Goal: Transaction & Acquisition: Obtain resource

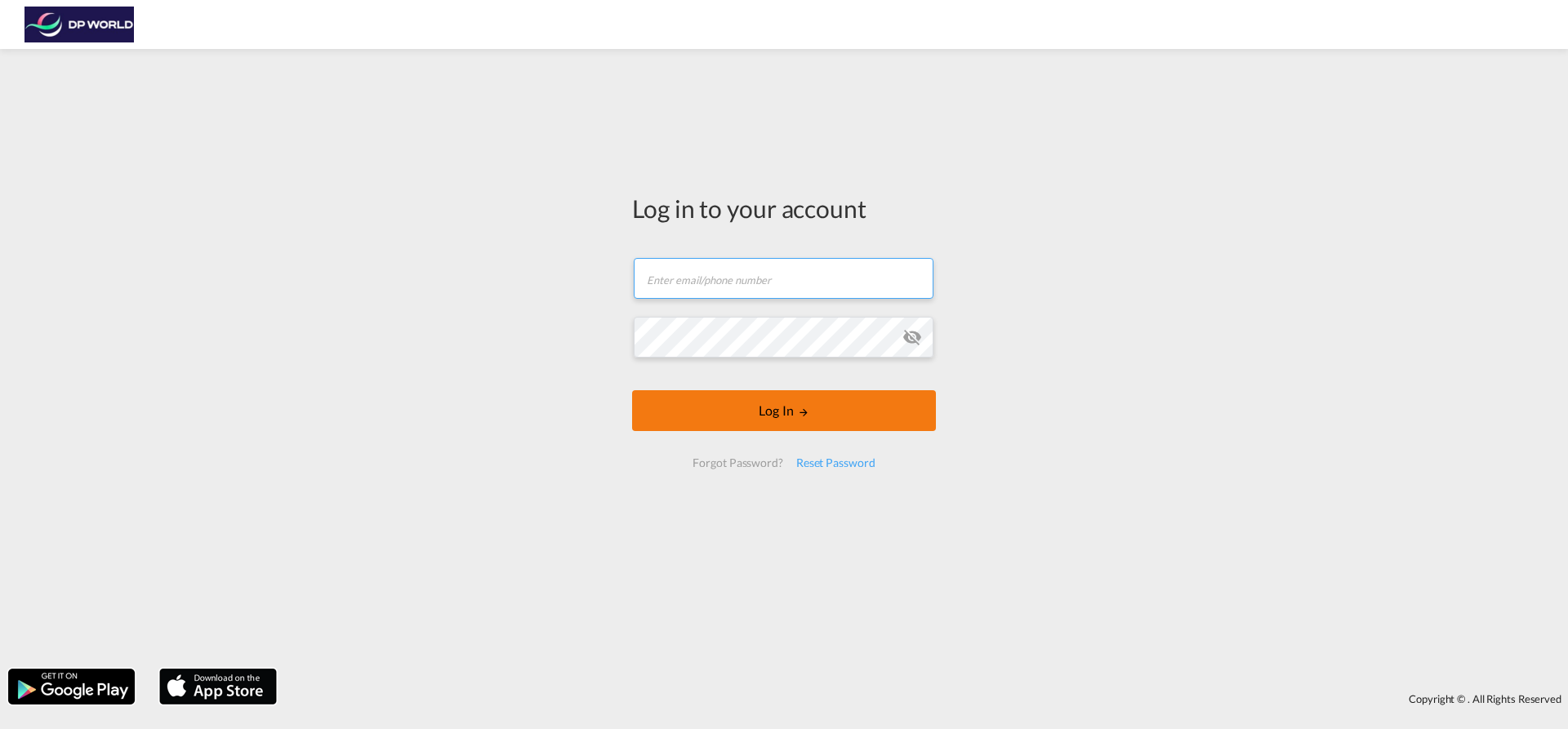
type input "soraya.valverde@dpworld.com"
click at [765, 415] on button "Log In" at bounding box center [784, 411] width 304 height 41
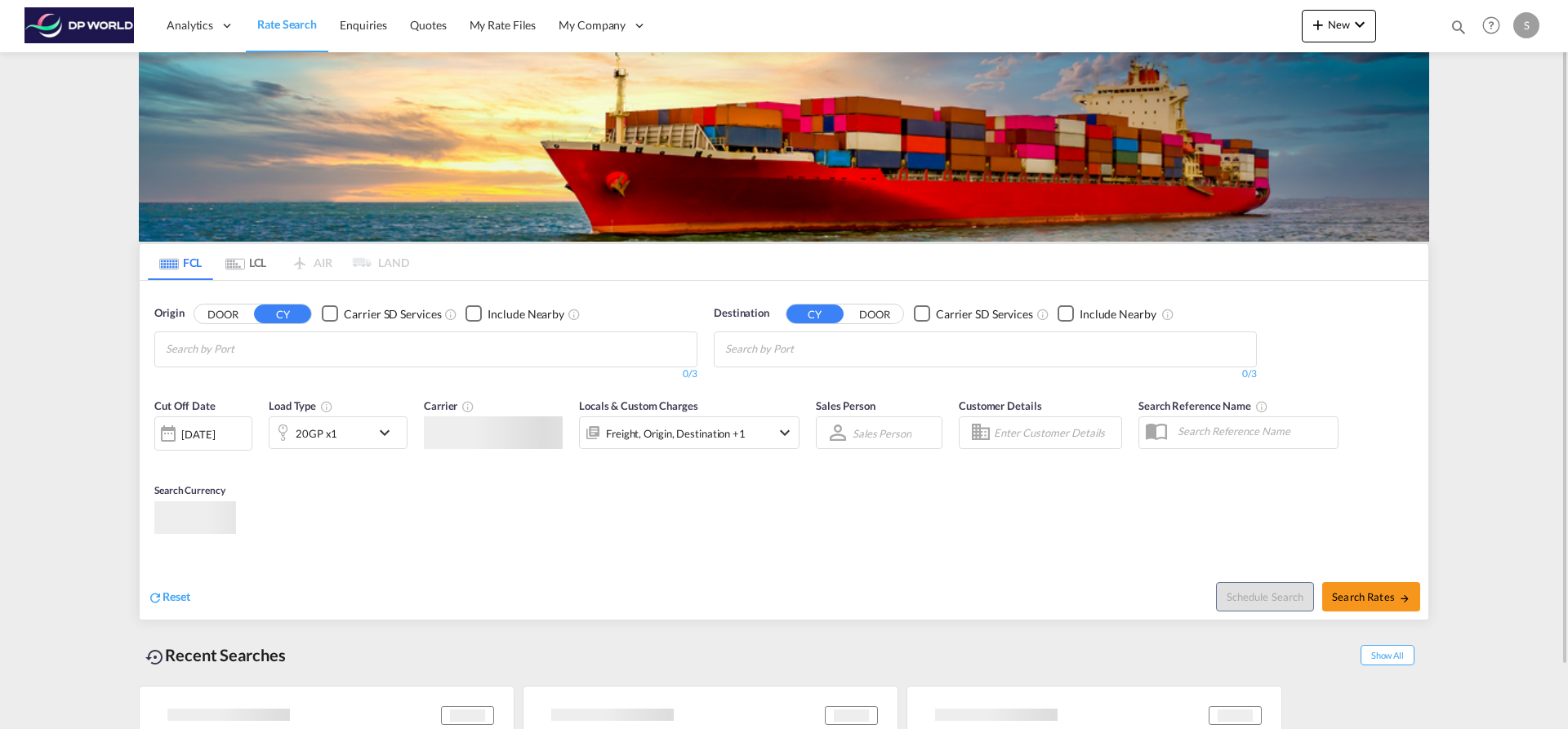
click at [299, 351] on input "Chips input." at bounding box center [243, 350] width 155 height 26
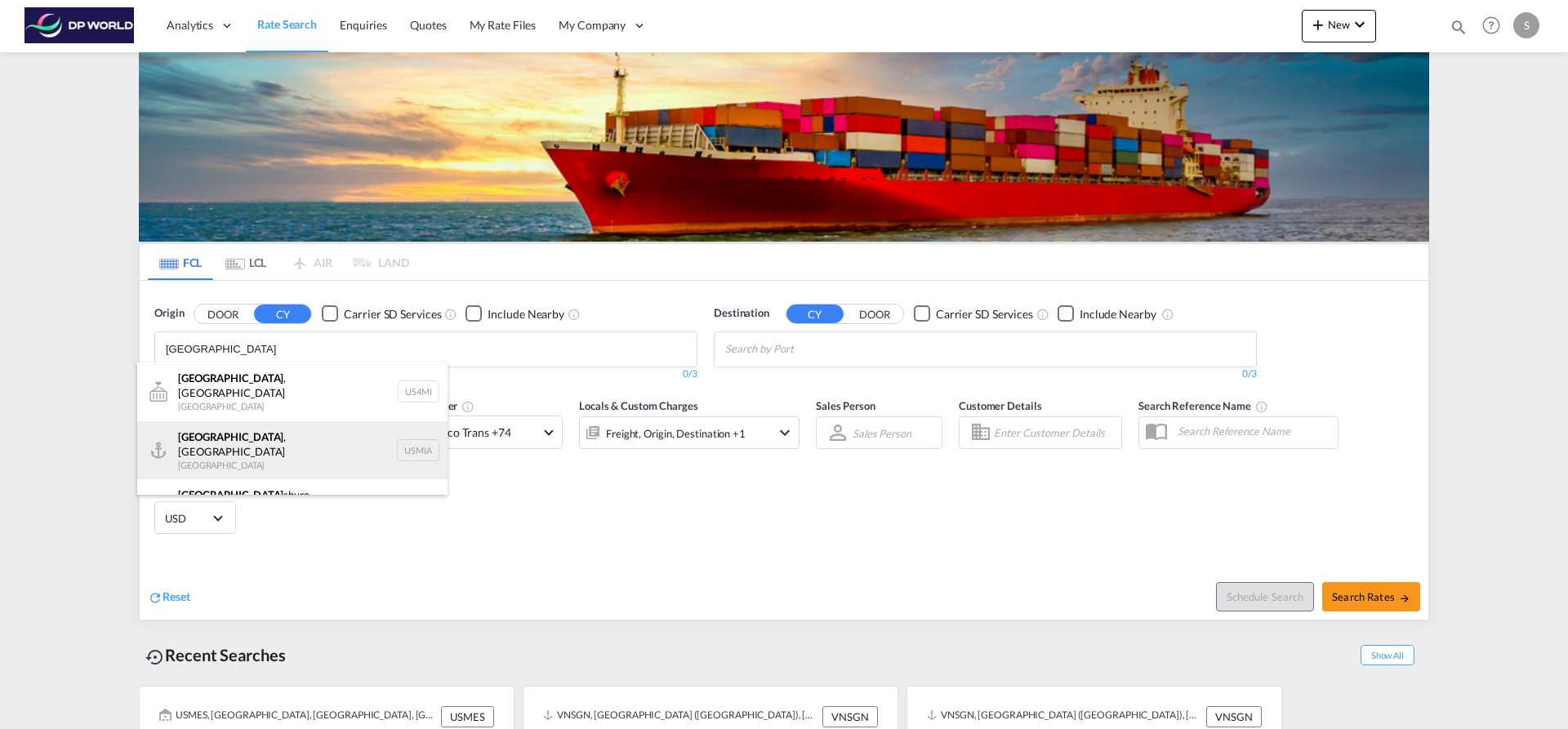
type input "[GEOGRAPHIC_DATA]"
click at [314, 440] on div "[GEOGRAPHIC_DATA] , [GEOGRAPHIC_DATA] [GEOGRAPHIC_DATA] USMIA" at bounding box center [292, 450] width 311 height 59
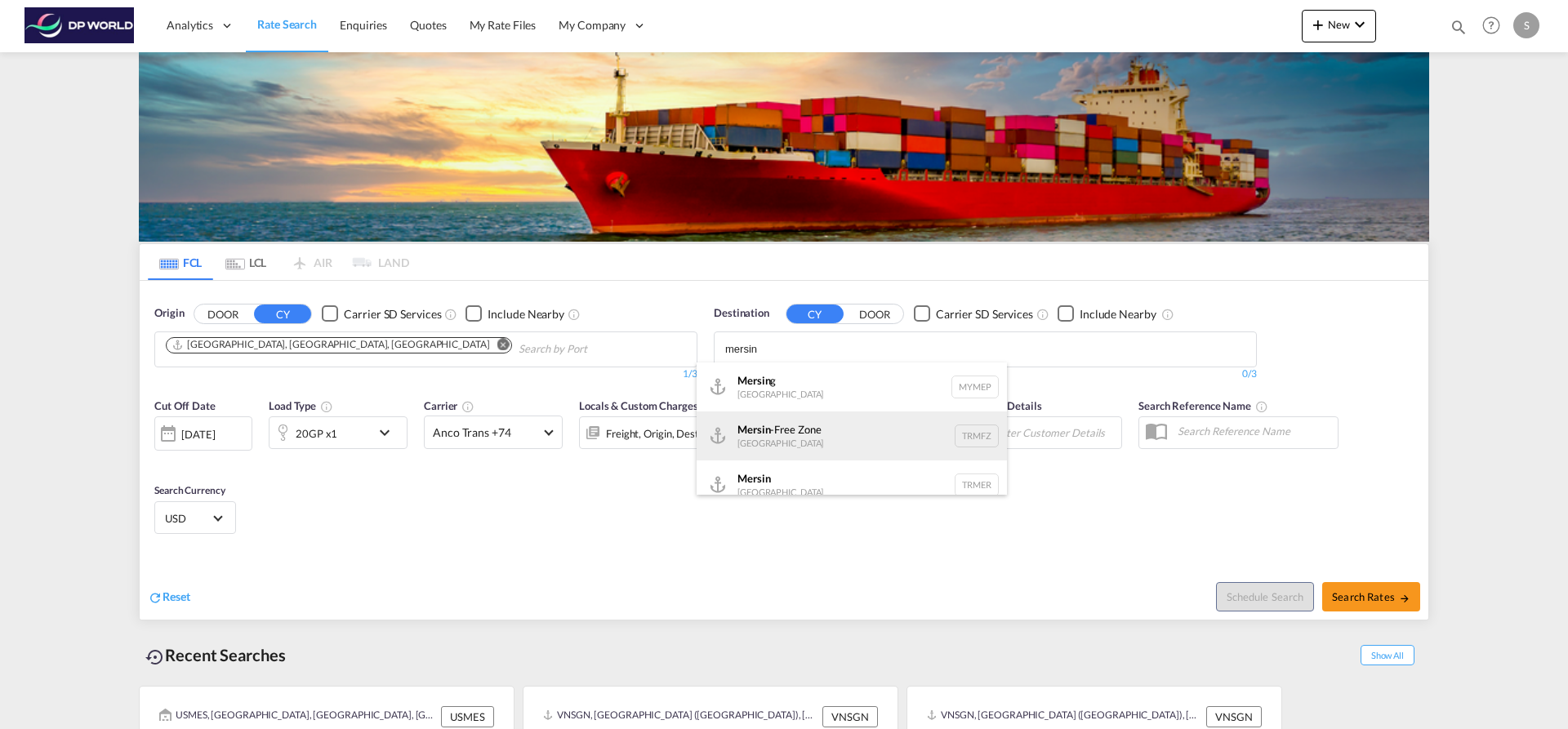
type input "mersin"
click at [834, 424] on div "Mersin -Free Zone [GEOGRAPHIC_DATA] TRMFZ" at bounding box center [852, 435] width 311 height 49
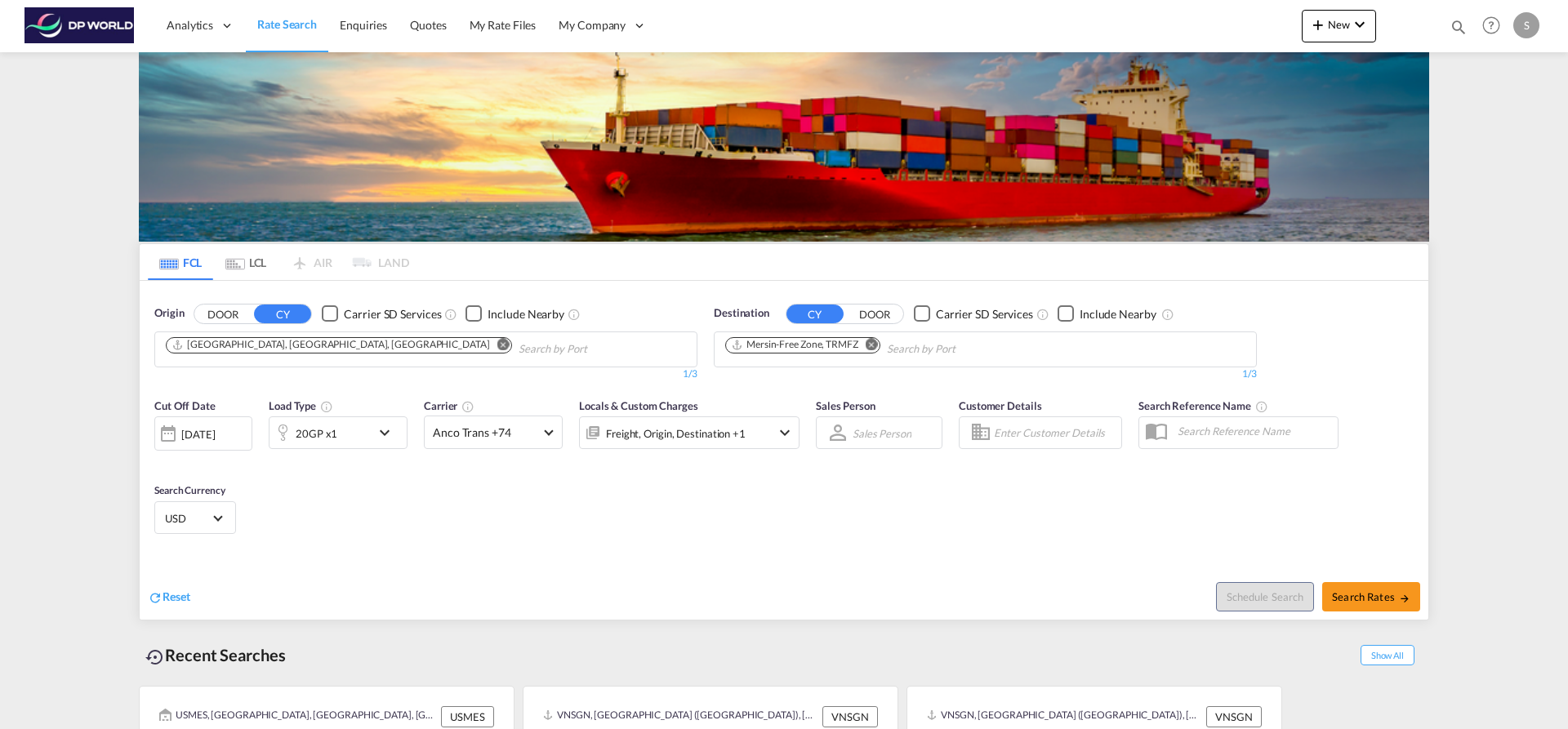
click at [872, 345] on md-icon "Remove" at bounding box center [871, 344] width 12 height 12
click at [872, 345] on input "Chips input." at bounding box center [803, 350] width 155 height 26
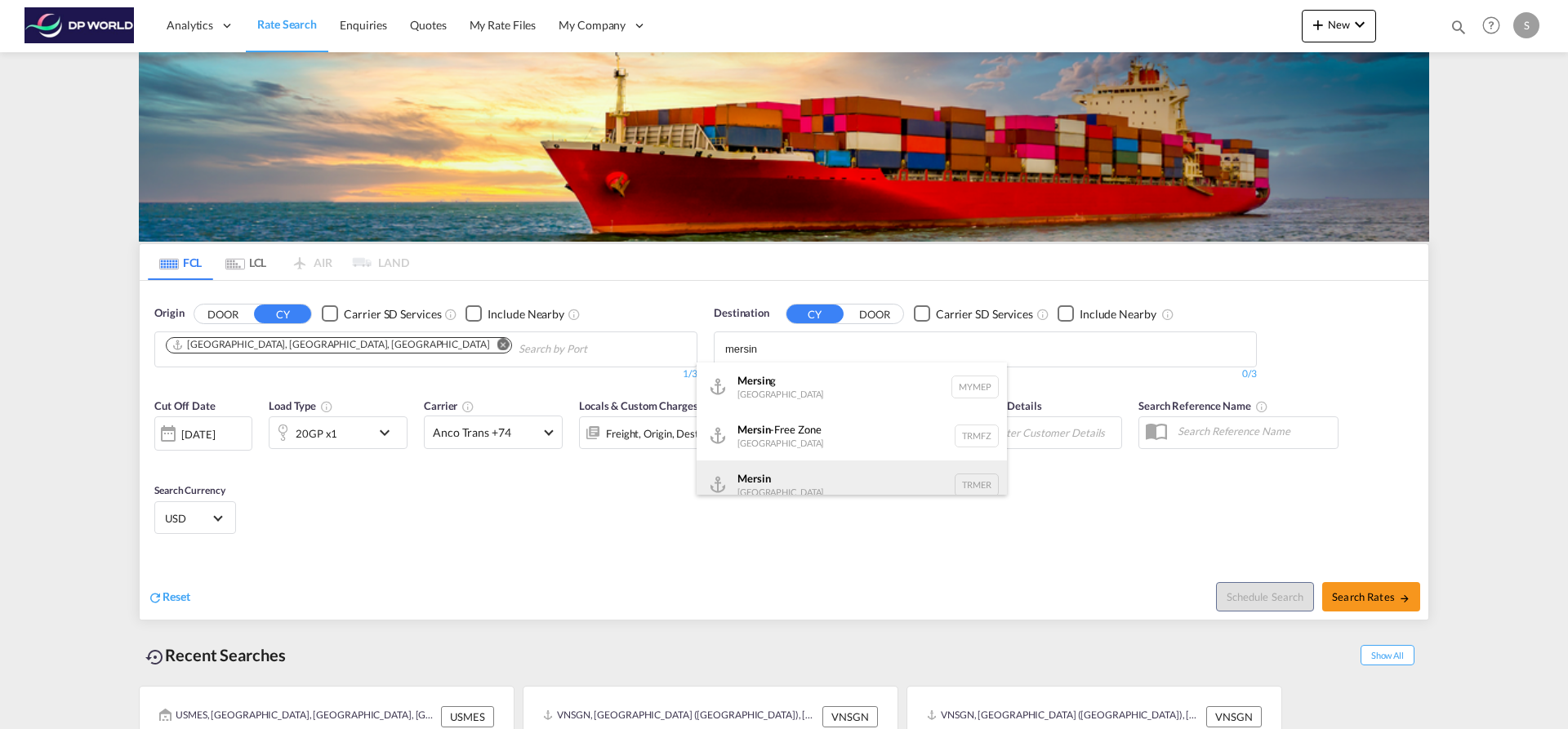
type input "mersin"
click at [878, 463] on div "Mersin Turkey TRMER" at bounding box center [852, 485] width 311 height 49
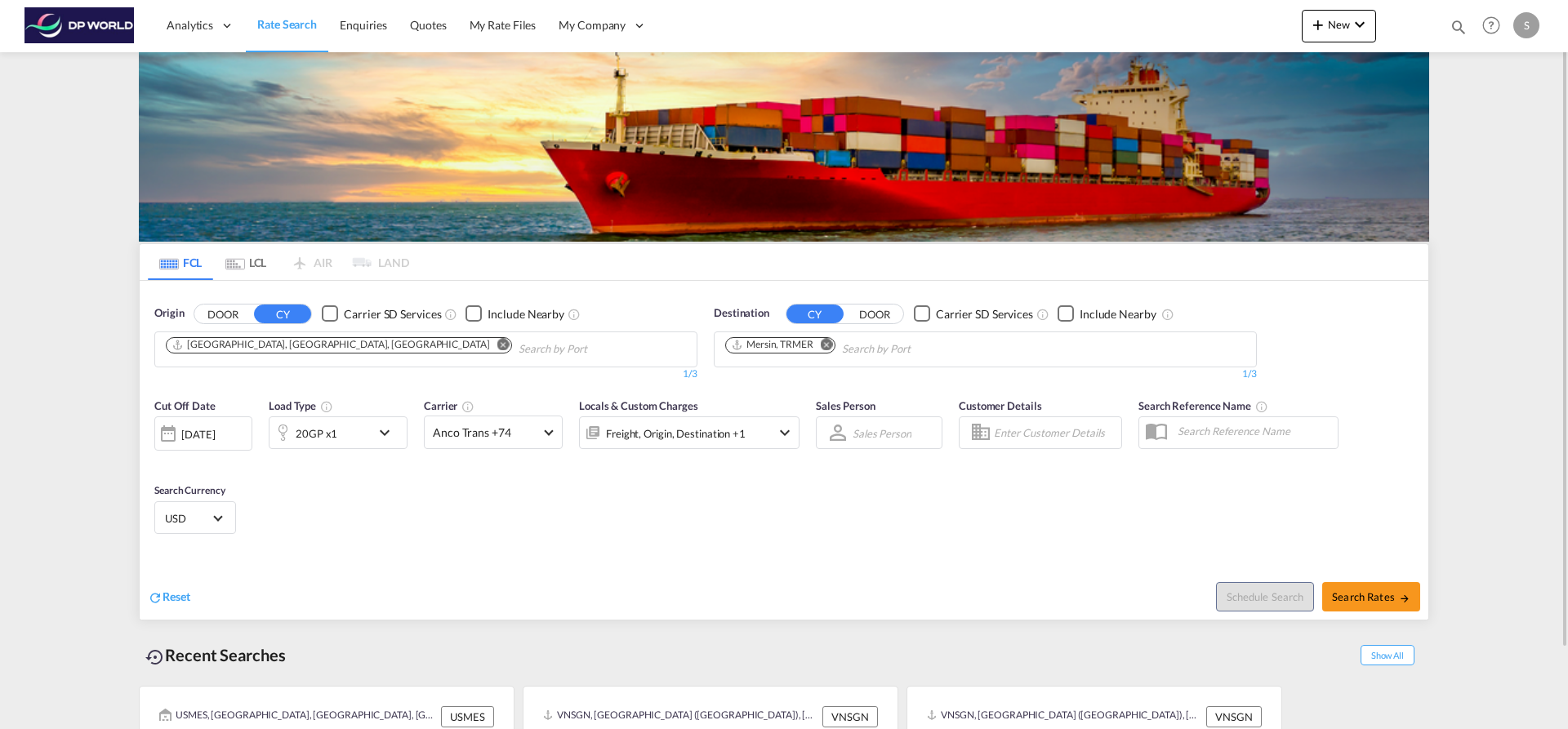
click at [387, 431] on md-icon "icon-chevron-down" at bounding box center [389, 433] width 28 height 20
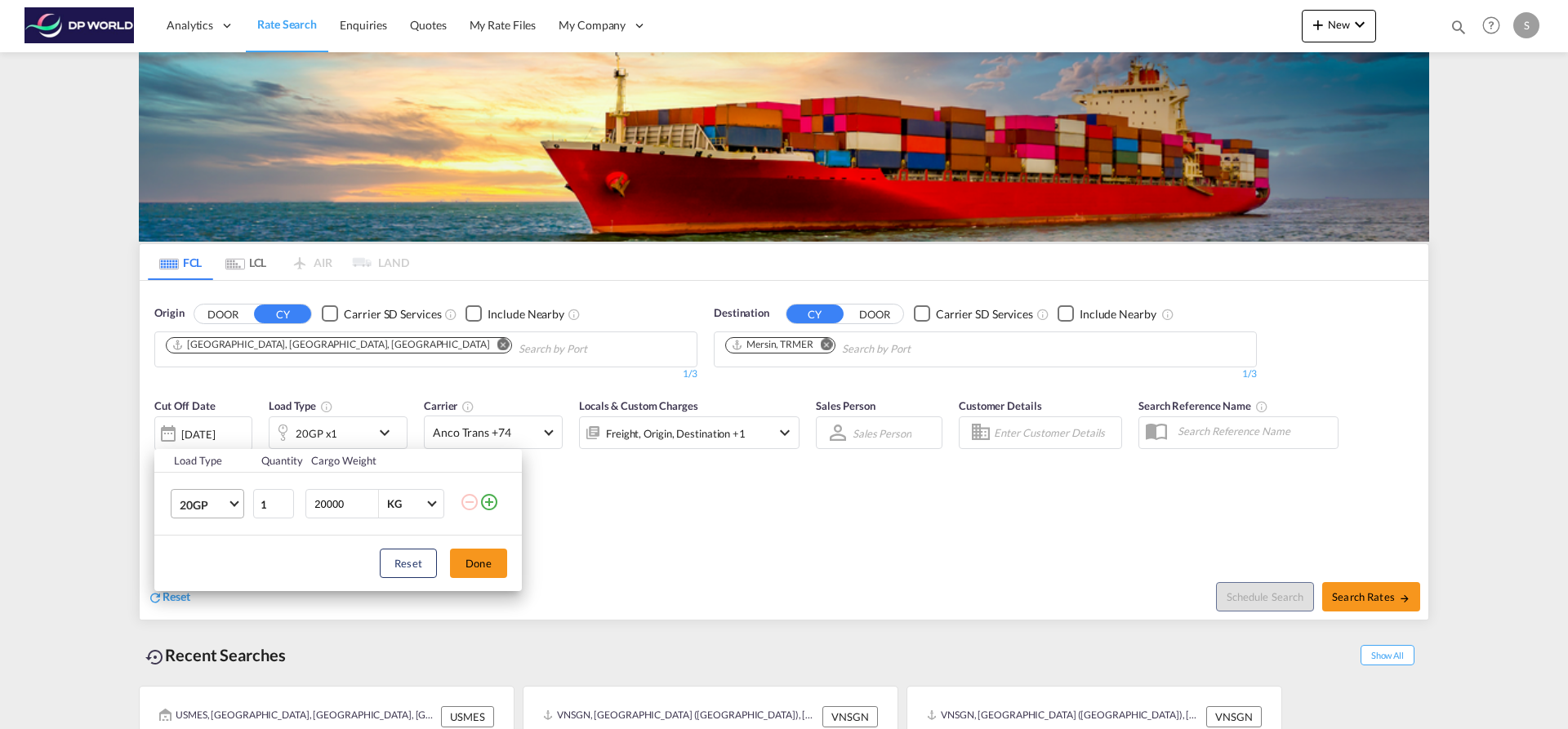
click at [230, 514] on md-select-value "20GP" at bounding box center [211, 503] width 65 height 28
click at [229, 585] on md-option "40HC" at bounding box center [222, 583] width 111 height 39
click at [467, 571] on button "Done" at bounding box center [479, 563] width 57 height 30
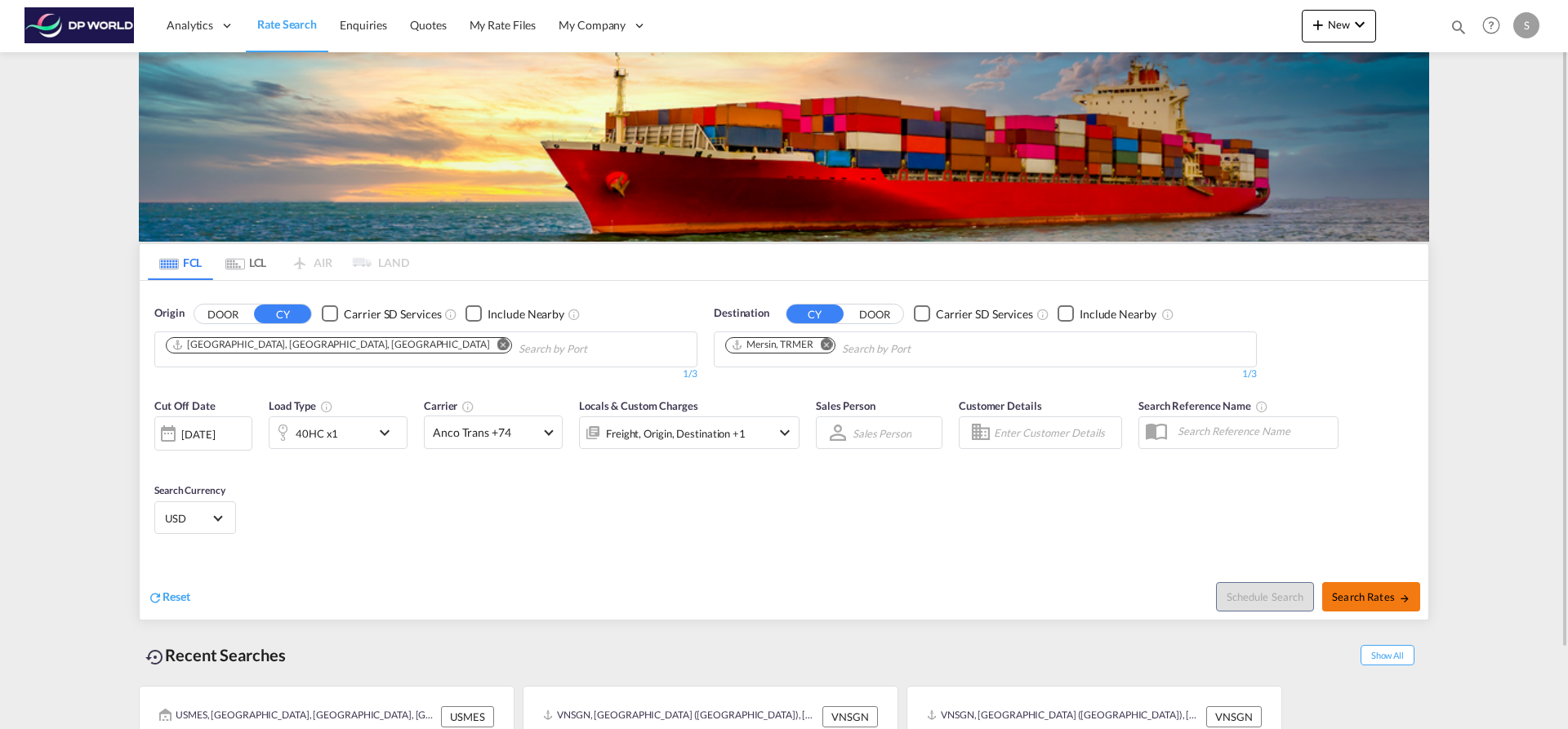
click at [1340, 592] on span "Search Rates" at bounding box center [1371, 597] width 78 height 13
type input "USMIA to TRMER / 10 Sep 2025"
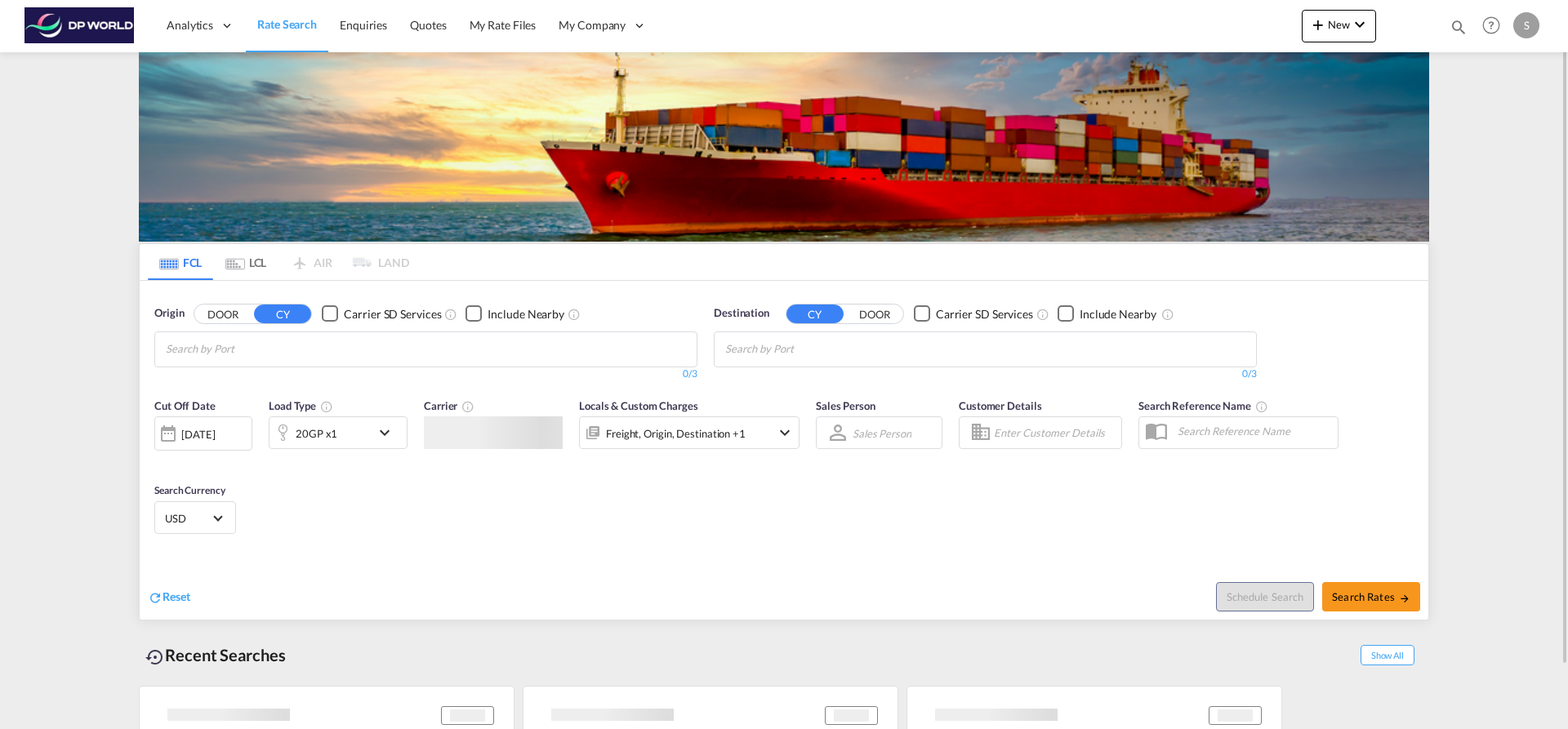
click at [355, 345] on md-chips at bounding box center [425, 349] width 542 height 34
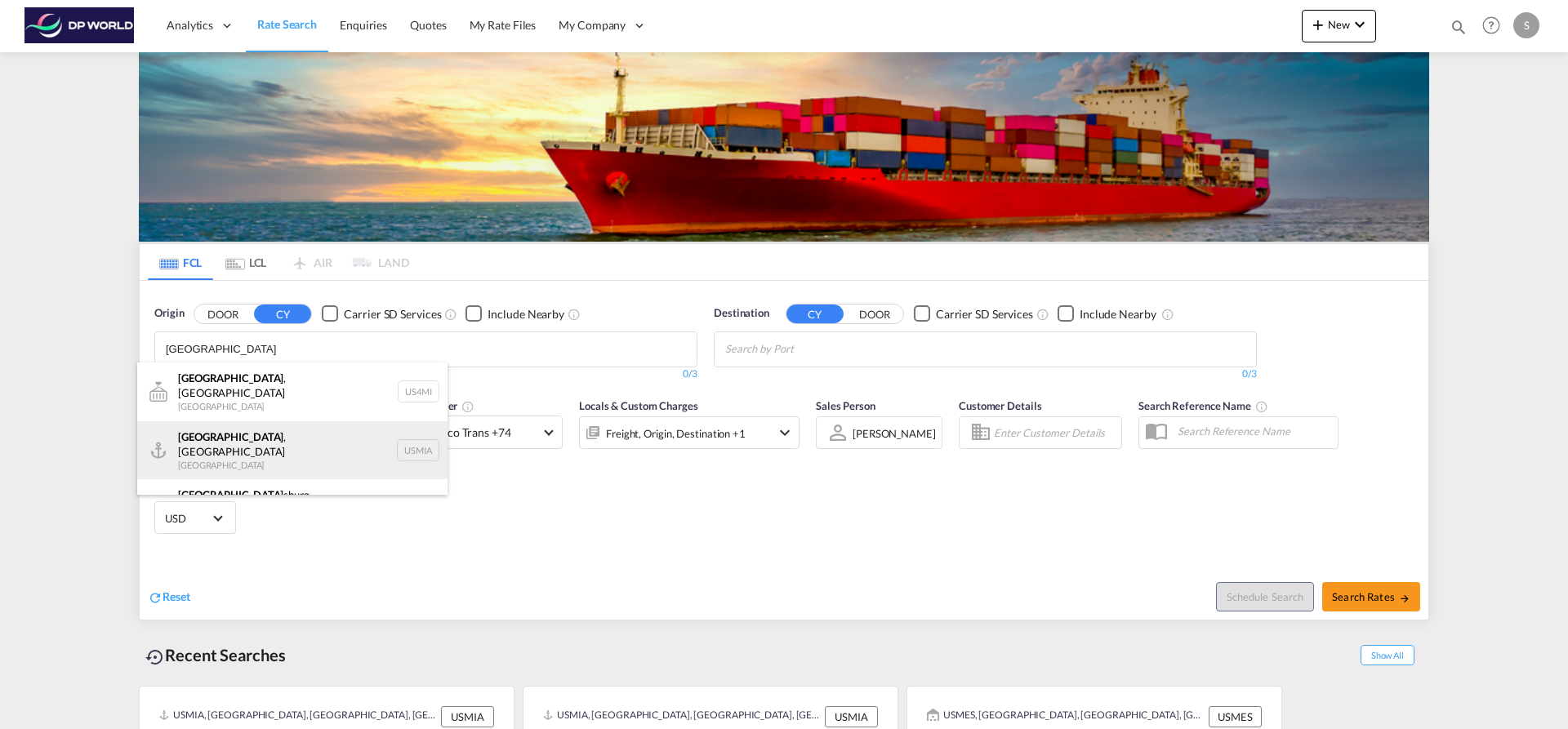
type input "[GEOGRAPHIC_DATA]"
click at [340, 429] on div "[GEOGRAPHIC_DATA] , [GEOGRAPHIC_DATA] [GEOGRAPHIC_DATA] USMIA" at bounding box center [292, 450] width 311 height 59
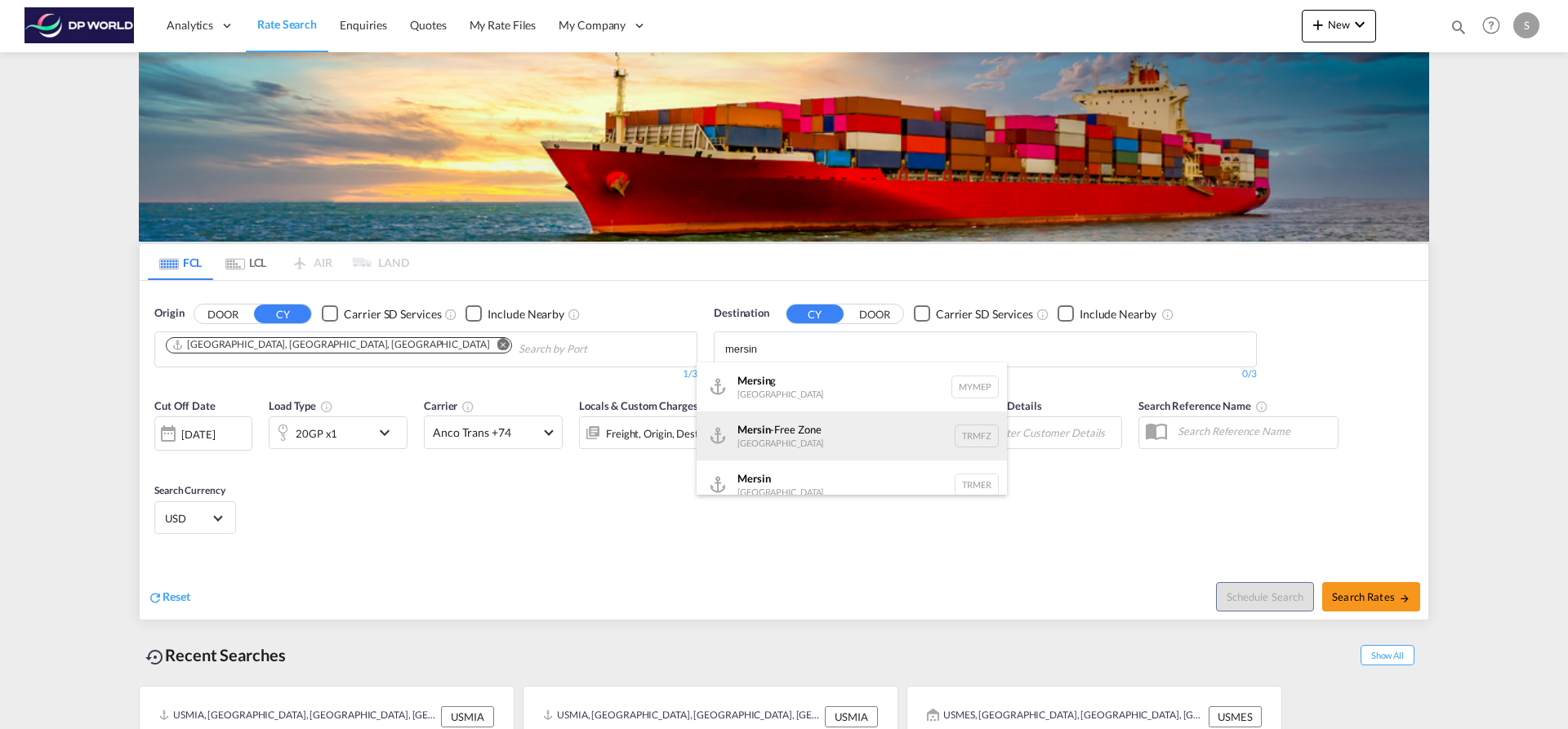
type input "mersin"
click at [826, 444] on div "Mersin -Free Zone [GEOGRAPHIC_DATA] TRMFZ" at bounding box center [852, 435] width 311 height 49
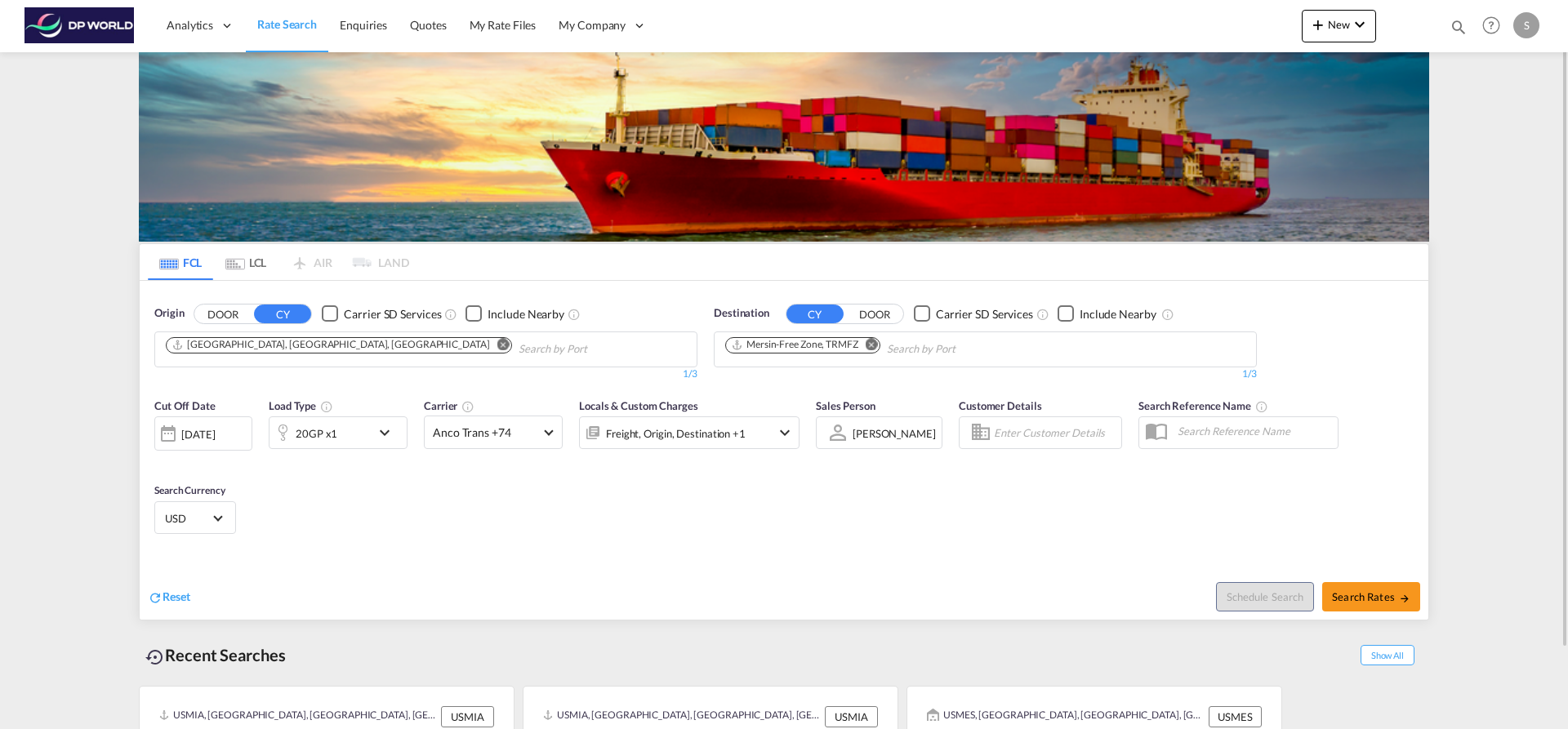
click at [358, 433] on div "20GP x1" at bounding box center [320, 433] width 102 height 33
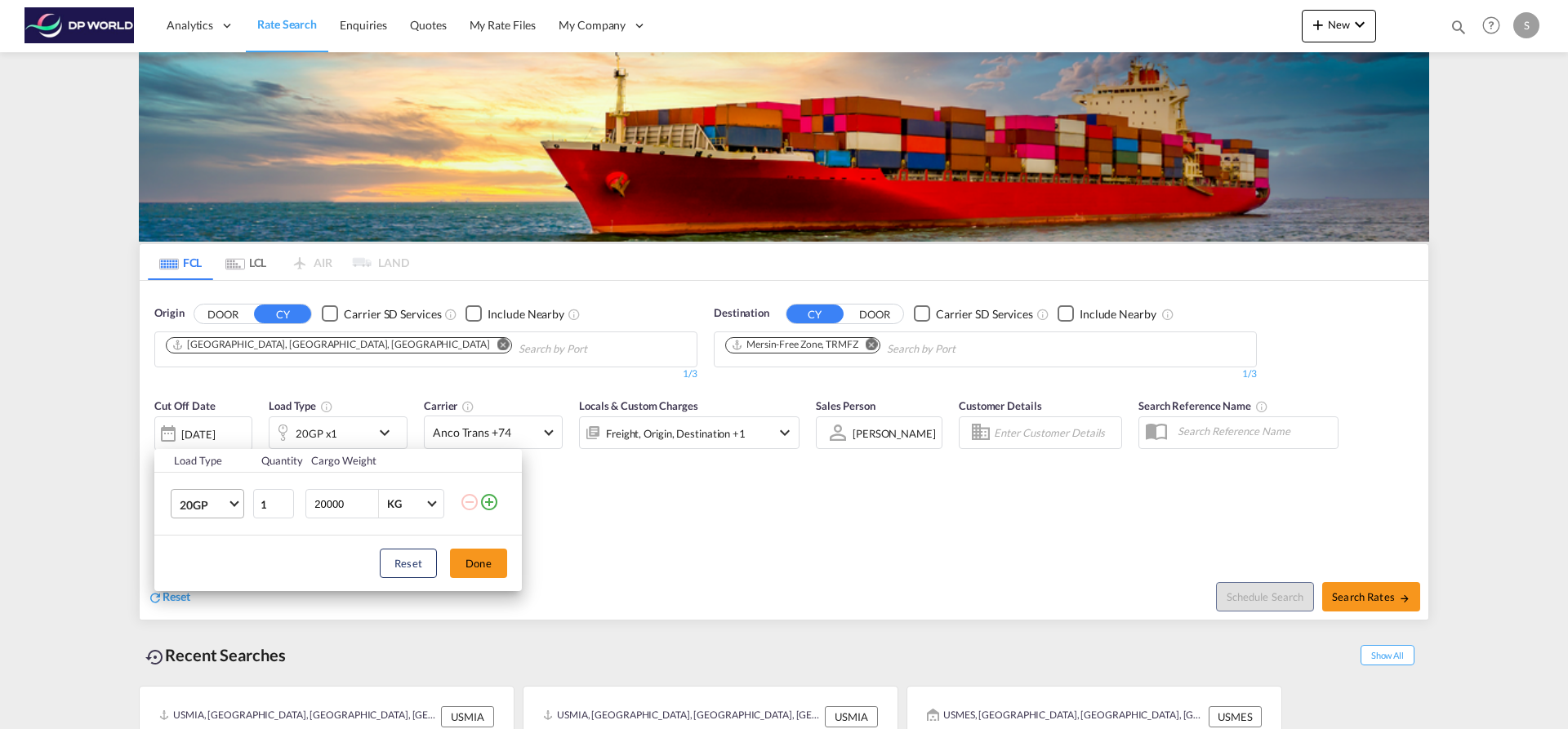
click at [226, 511] on span "20GP" at bounding box center [203, 505] width 48 height 17
click at [210, 584] on md-option "40HC" at bounding box center [222, 583] width 111 height 39
click at [473, 568] on button "Done" at bounding box center [479, 563] width 57 height 30
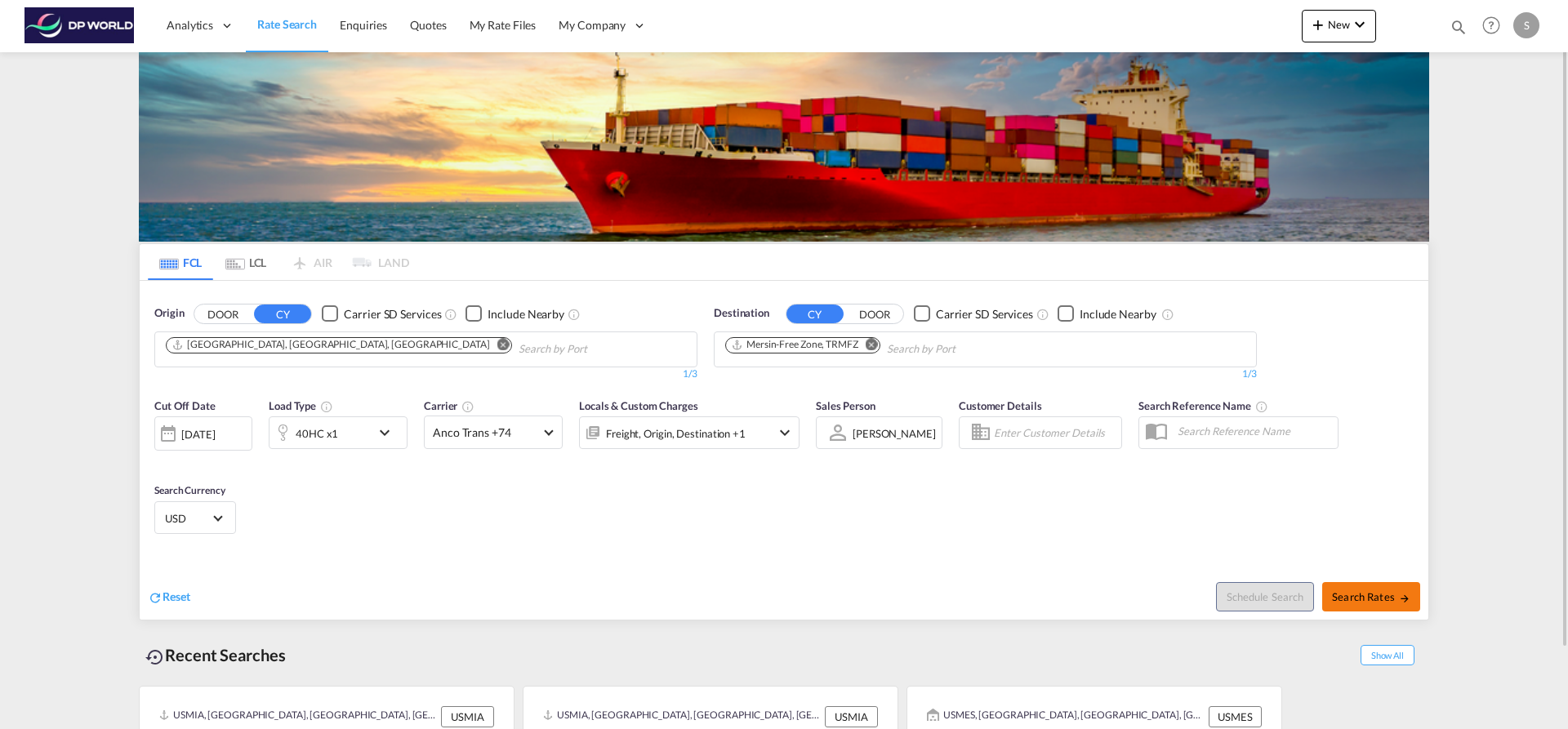
click at [1348, 602] on span "Search Rates" at bounding box center [1371, 597] width 78 height 13
type input "USMIA to TRMFZ / [DATE]"
click at [497, 342] on md-icon "Remove" at bounding box center [503, 344] width 12 height 12
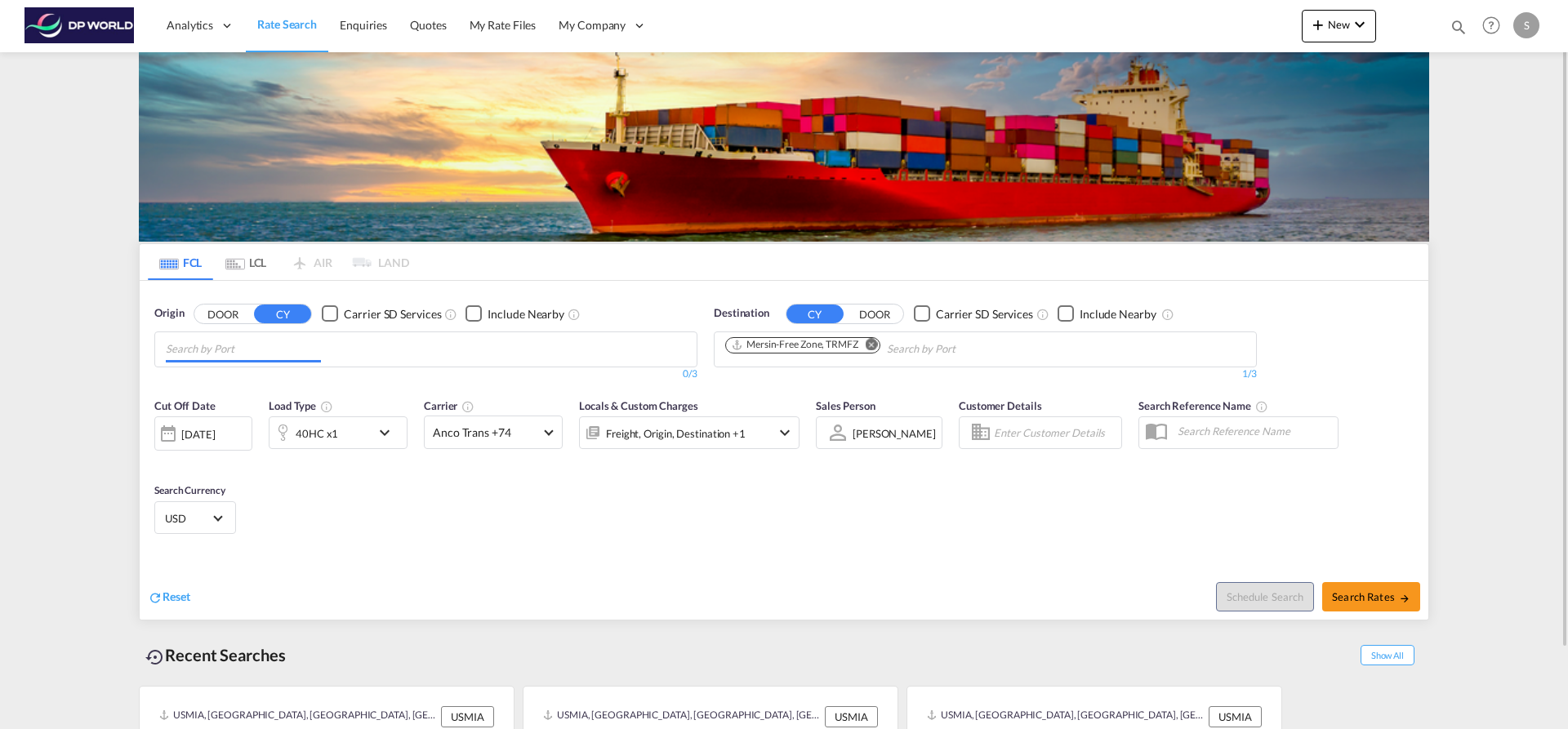
click at [273, 342] on input "Chips input." at bounding box center [243, 350] width 155 height 26
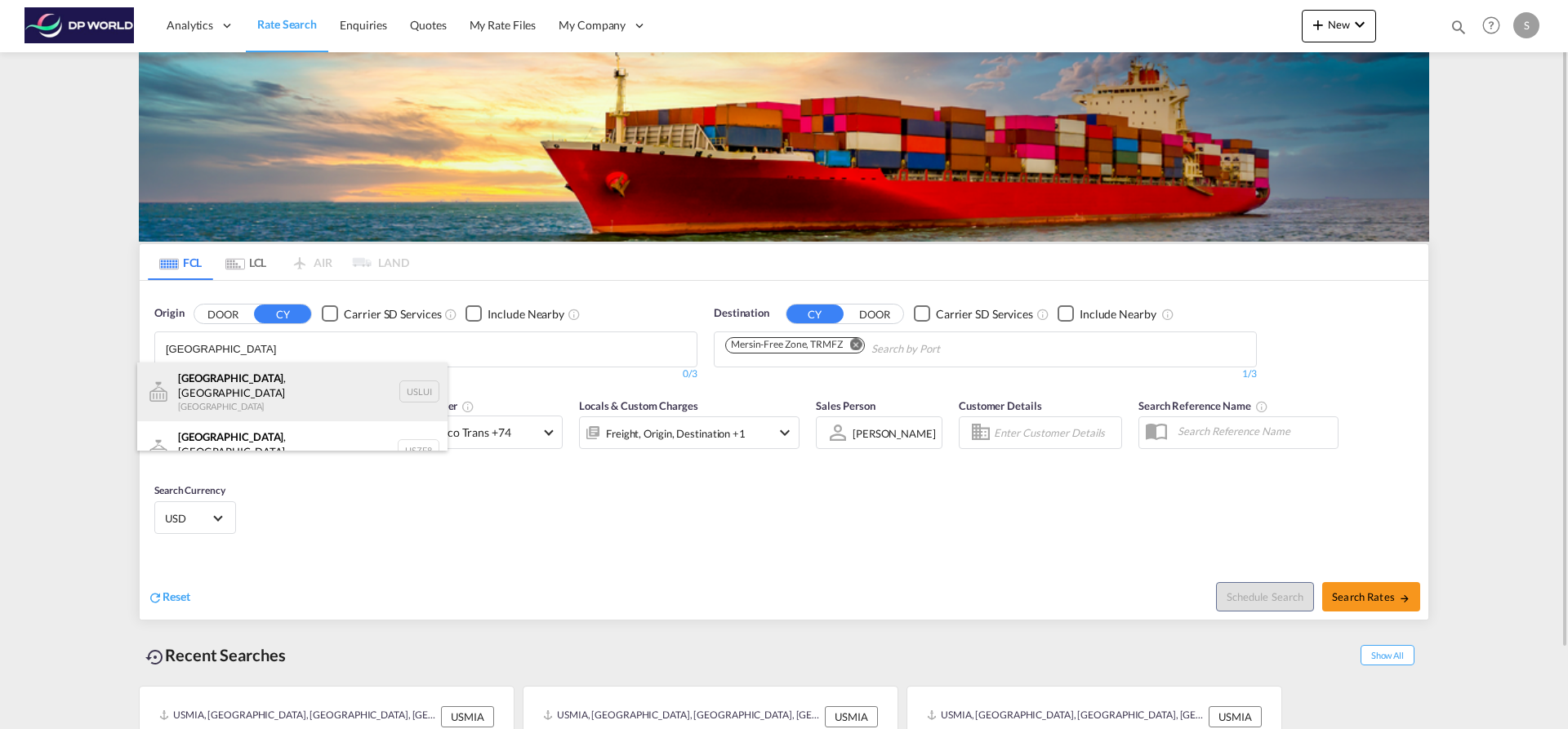
type input "LOUISVILLE"
click at [271, 379] on div "Louisville , KY United States USLUI" at bounding box center [292, 392] width 311 height 59
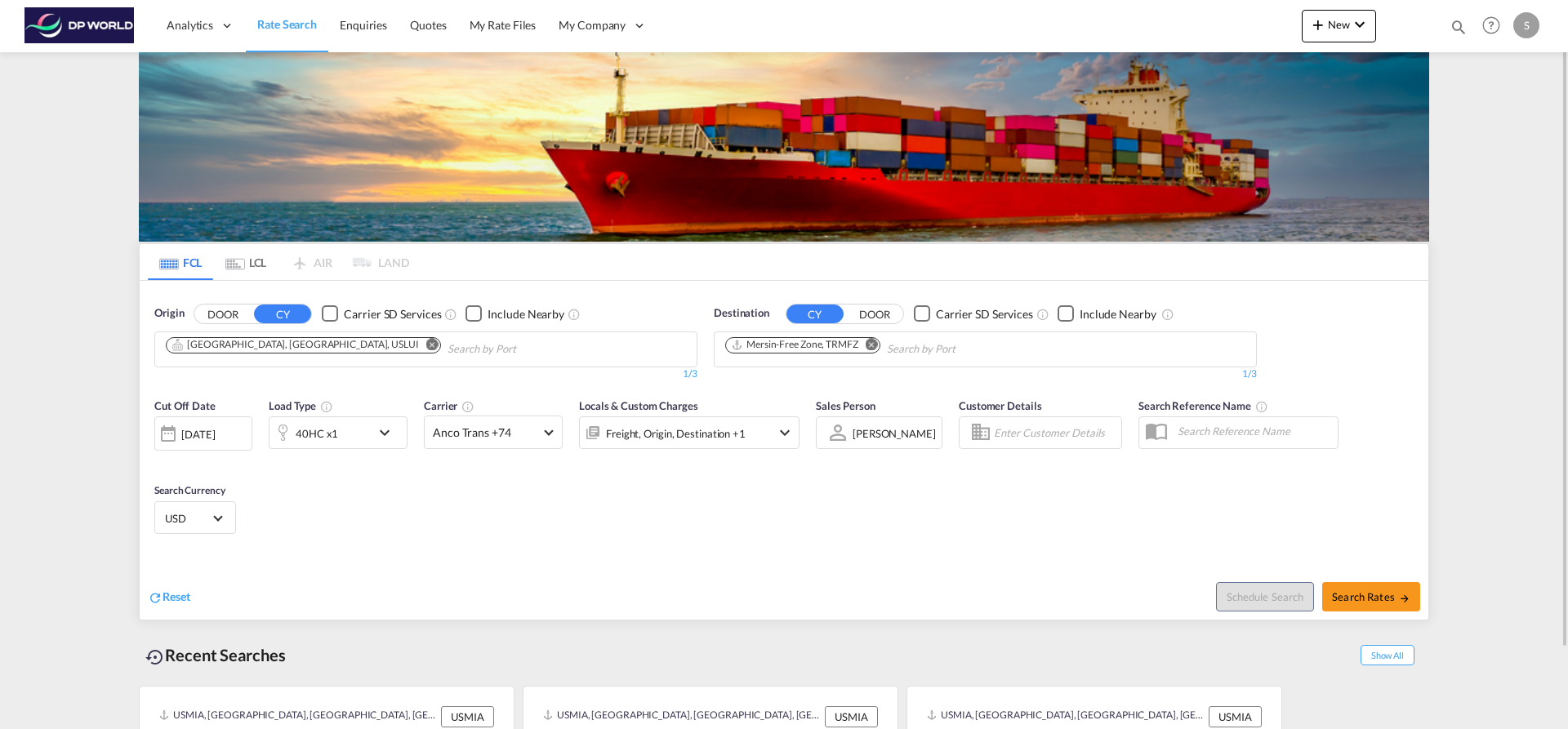
click at [864, 344] on button "Remove" at bounding box center [867, 347] width 24 height 17
click at [868, 348] on body "Analytics Dashboard Rate Search Enquiries Quotes My Rate Files My Company" at bounding box center [784, 364] width 1568 height 729
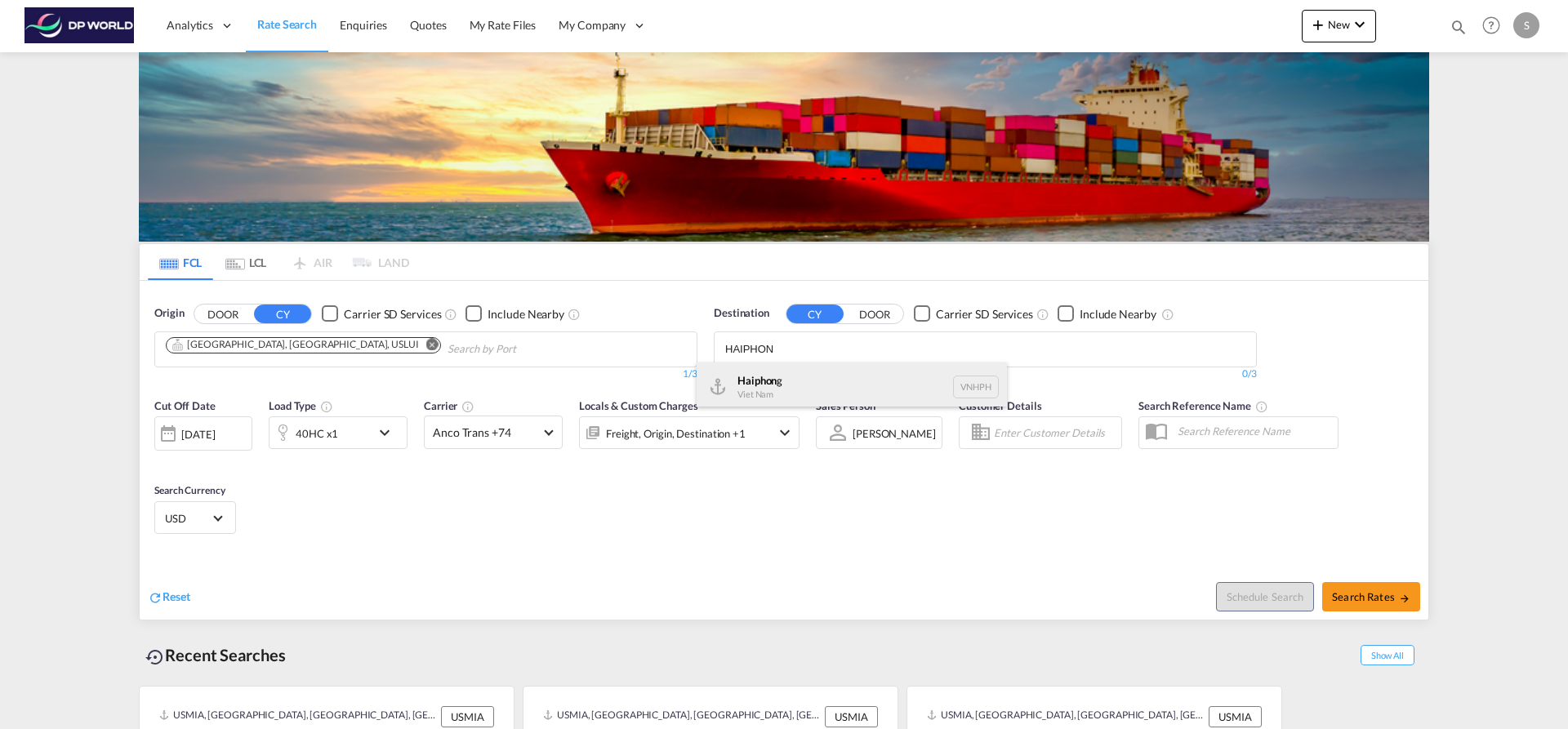
type input "HAIPHON"
click at [833, 385] on div "Haiphon g Viet Nam VNHPH" at bounding box center [852, 387] width 311 height 49
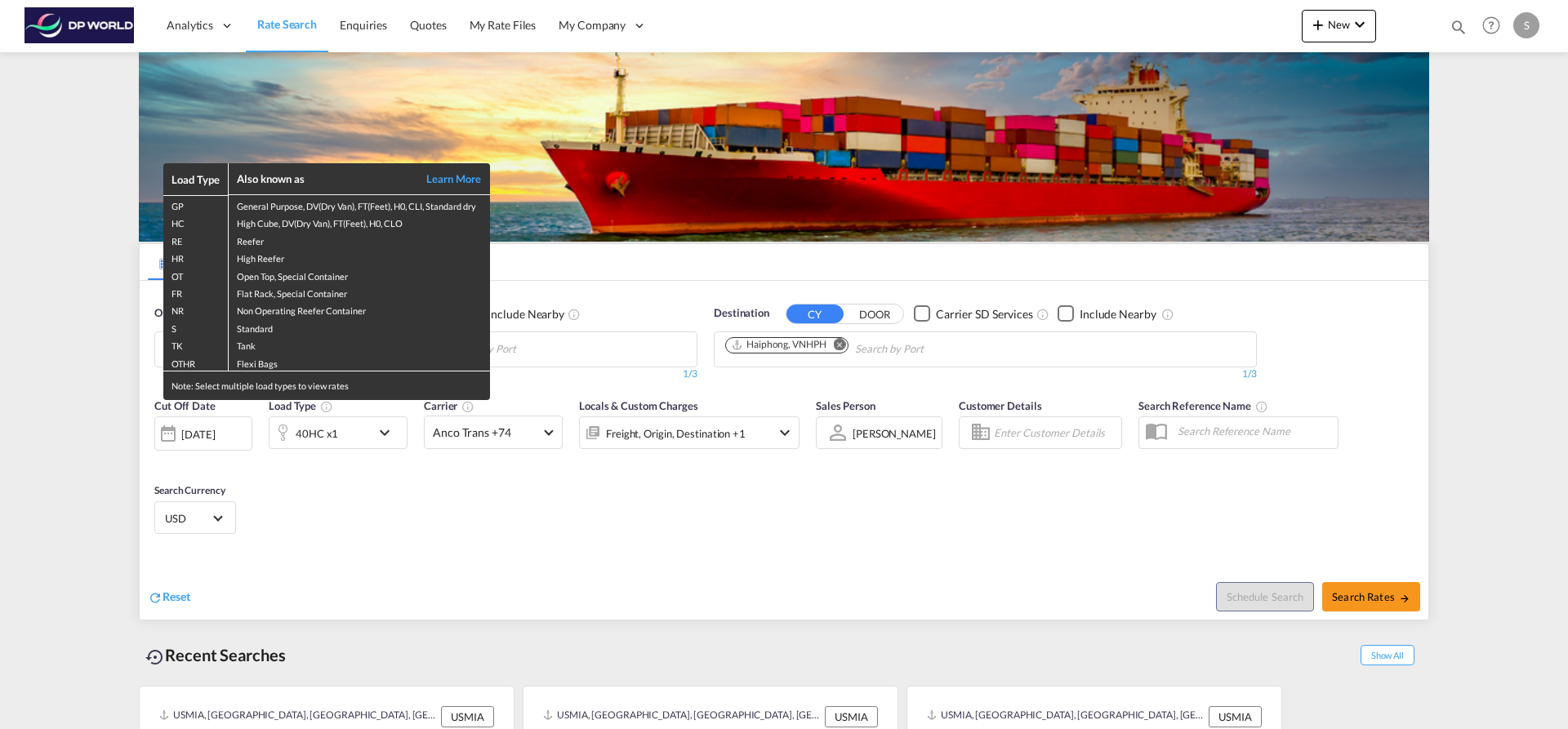
click at [1351, 596] on div "Load Type Also known as Learn More GP General Purpose, DV(Dry Van), FT(Feet), H…" at bounding box center [784, 364] width 1568 height 729
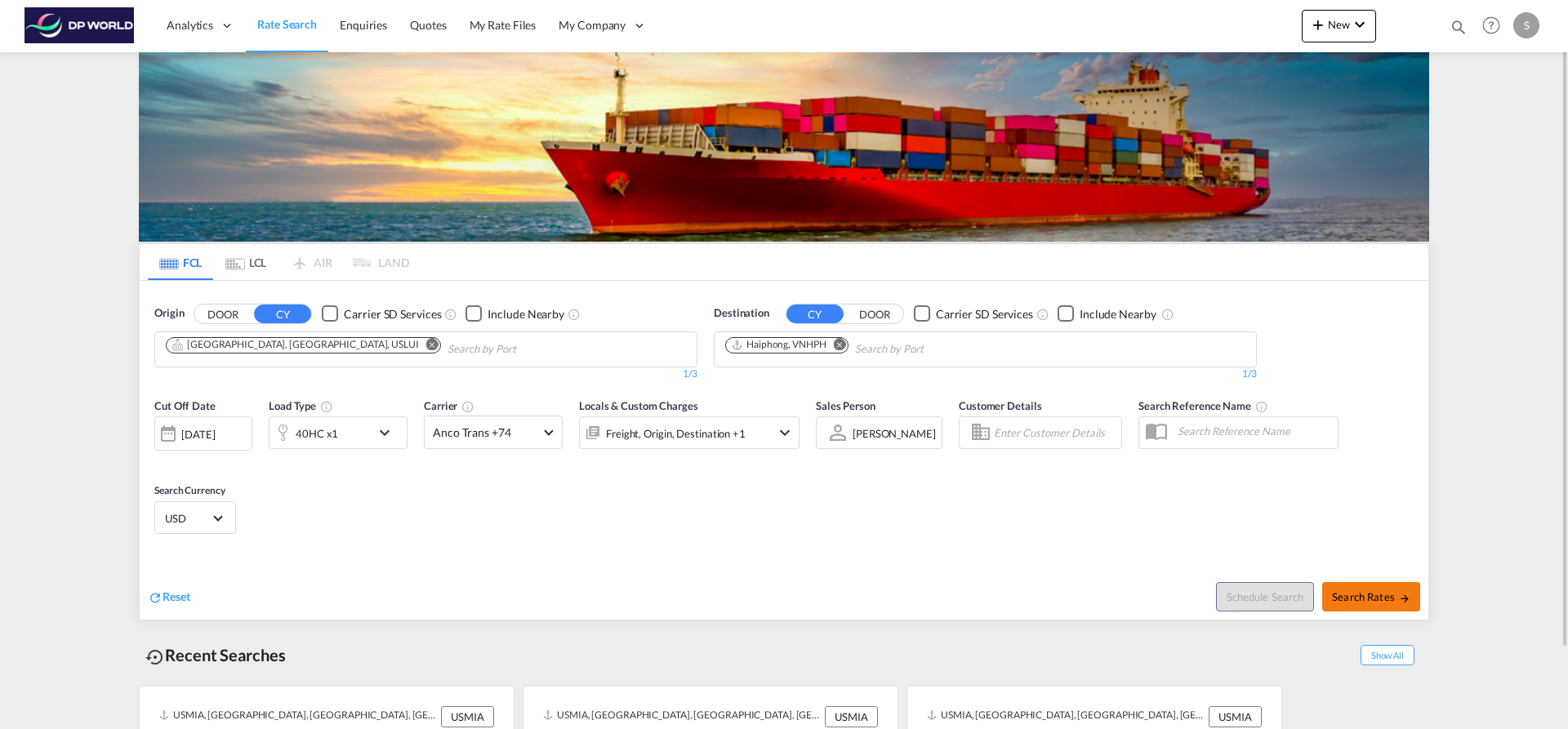
click at [1397, 597] on span "Search Rates" at bounding box center [1371, 597] width 78 height 13
type input "USLUI to VNHPH / 10 Sep 2025"
